Goal: Task Accomplishment & Management: Complete application form

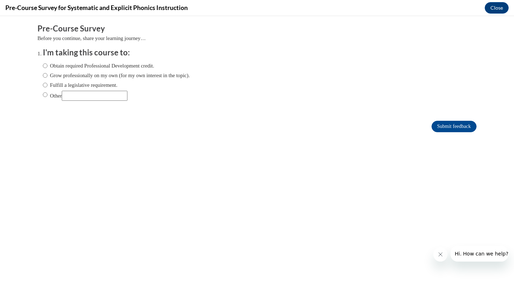
click at [118, 65] on label "Obtain required Professional Development credit." at bounding box center [98, 66] width 111 height 8
click at [47, 65] on input "Obtain required Professional Development credit." at bounding box center [45, 66] width 5 height 8
radio input "true"
click at [445, 126] on input "Submit feedback" at bounding box center [453, 126] width 45 height 11
click at [393, 172] on div "Comments Pre-Course Survey Before you continue, share your learning journey… I'…" at bounding box center [257, 99] width 450 height 166
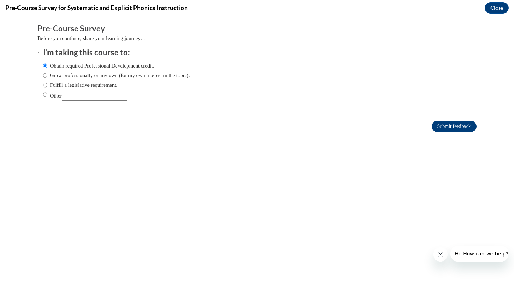
click at [442, 125] on input "Submit feedback" at bounding box center [453, 126] width 45 height 11
click at [437, 254] on icon "Close message from company" at bounding box center [440, 254] width 6 height 6
click at [454, 144] on div "Comments Pre-Course Survey Before you continue, share your learning journey… I'…" at bounding box center [257, 99] width 450 height 166
click at [456, 125] on input "Submit feedback" at bounding box center [453, 126] width 45 height 11
click at [452, 125] on input "Submit feedback" at bounding box center [453, 126] width 45 height 11
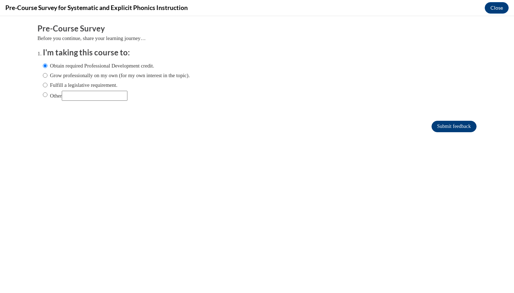
click at [452, 125] on input "Submit feedback" at bounding box center [453, 126] width 45 height 11
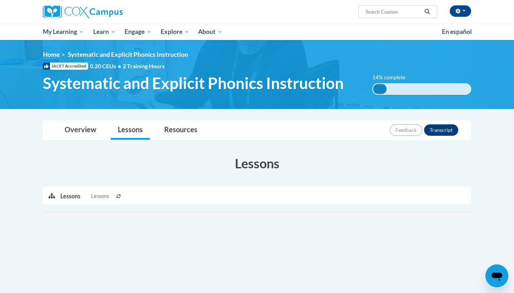
scroll to position [108, 0]
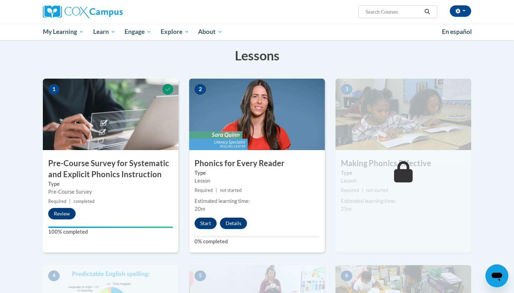
click at [62, 215] on button "Review" at bounding box center [61, 213] width 27 height 11
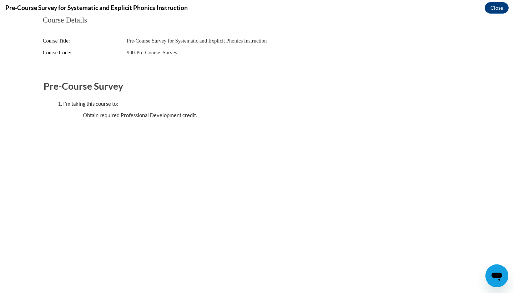
scroll to position [0, 0]
click at [498, 8] on button "Close" at bounding box center [497, 7] width 24 height 11
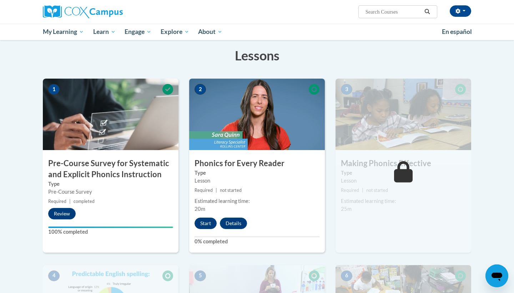
click at [219, 208] on div "Estimated learning time: 20m" at bounding box center [257, 205] width 136 height 16
click at [204, 223] on button "Start" at bounding box center [205, 222] width 22 height 11
